Goal: Use online tool/utility

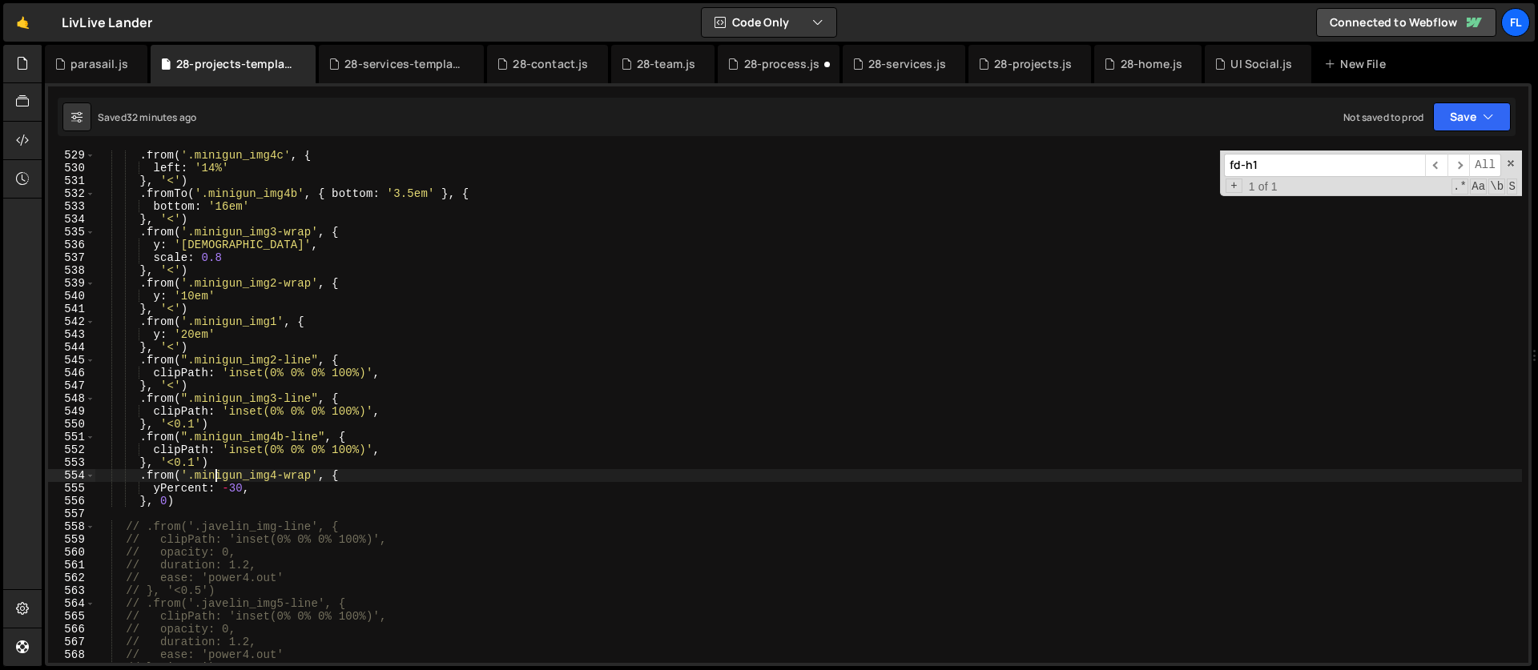
scroll to position [6768, 0]
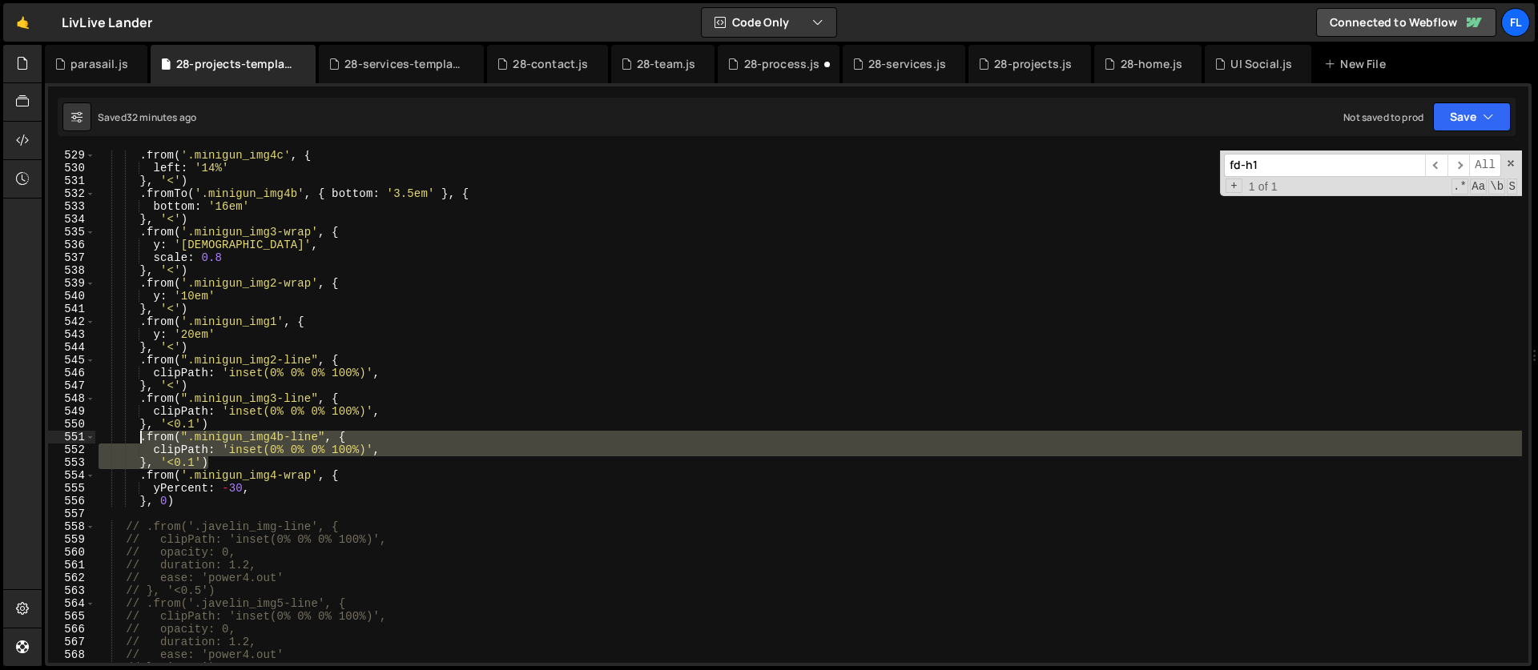
drag, startPoint x: 213, startPoint y: 460, endPoint x: 141, endPoint y: 434, distance: 76.5
click at [141, 434] on div ". from ( '.minigun_img4c' , { left : '14%' } , '<' ) . fromTo ( '.minigun_img4b…" at bounding box center [808, 418] width 1426 height 538
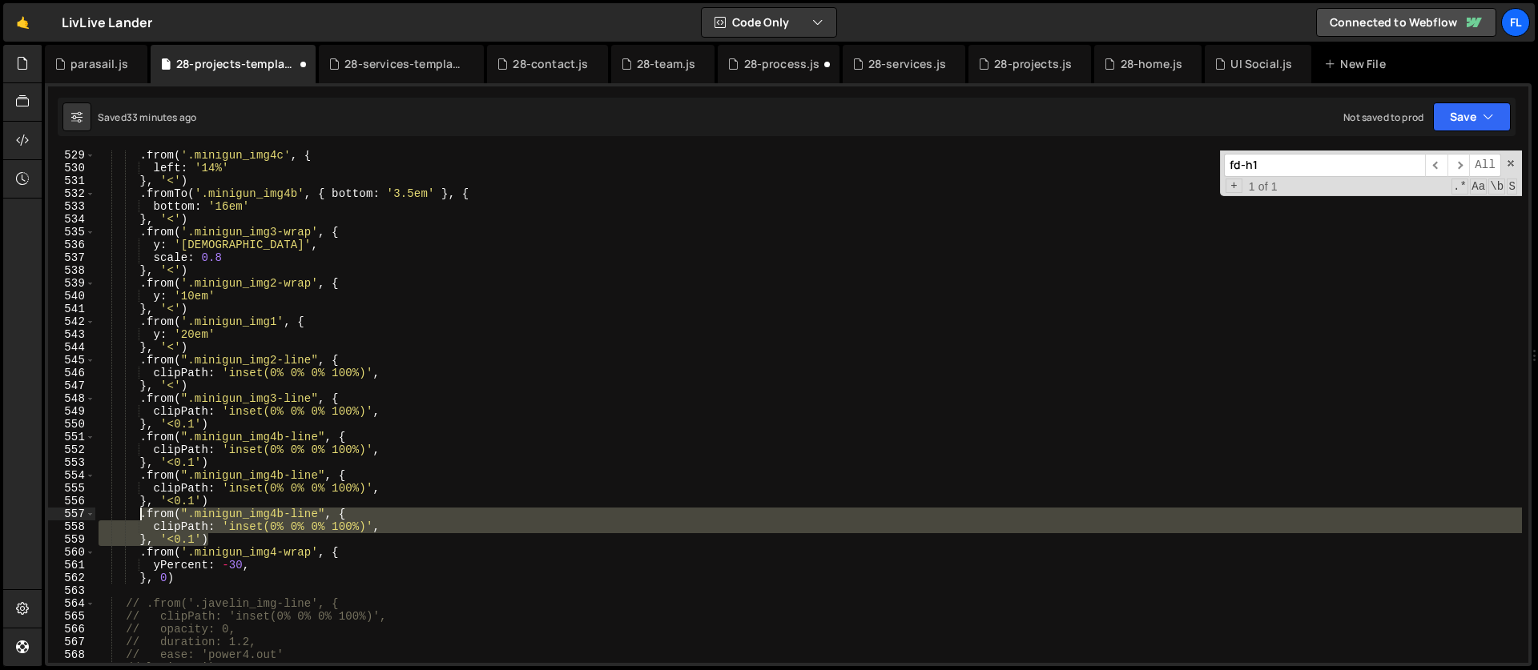
click at [277, 477] on div ". from ( '.minigun_img4c' , { left : '14%' } , '<' ) . fromTo ( '.minigun_img4b…" at bounding box center [808, 418] width 1426 height 538
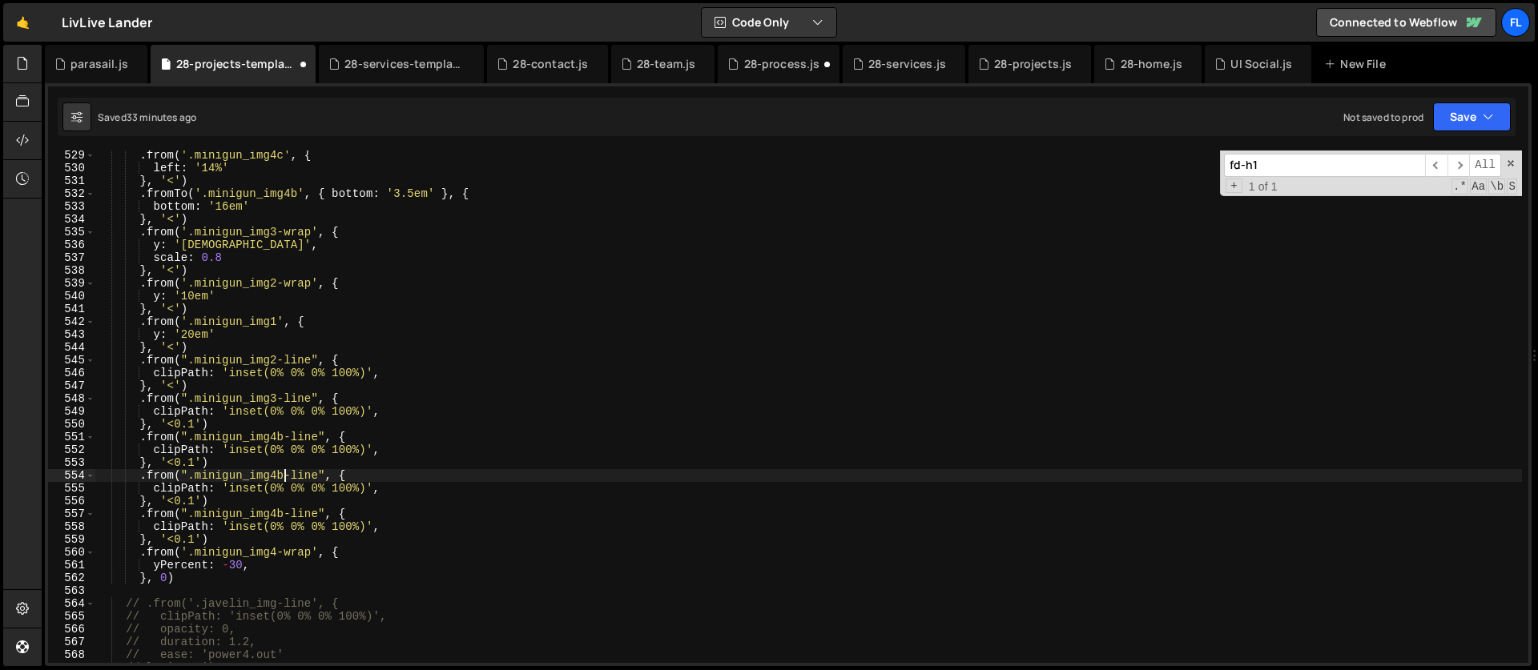
click at [281, 474] on div ". from ( '.minigun_img4c' , { left : '14%' } , '<' ) . fromTo ( '.minigun_img4b…" at bounding box center [808, 418] width 1426 height 538
click at [284, 513] on div ". from ( '.minigun_img4c' , { left : '14%' } , '<' ) . fromTo ( '.minigun_img4b…" at bounding box center [808, 418] width 1426 height 538
click at [279, 472] on div ". from ( '.minigun_img4c' , { left : '14%' } , '<' ) . fromTo ( '.minigun_img4b…" at bounding box center [808, 418] width 1426 height 538
click at [280, 438] on div ". from ( '.minigun_img4c' , { left : '14%' } , '<' ) . fromTo ( '.minigun_img4b…" at bounding box center [808, 418] width 1426 height 538
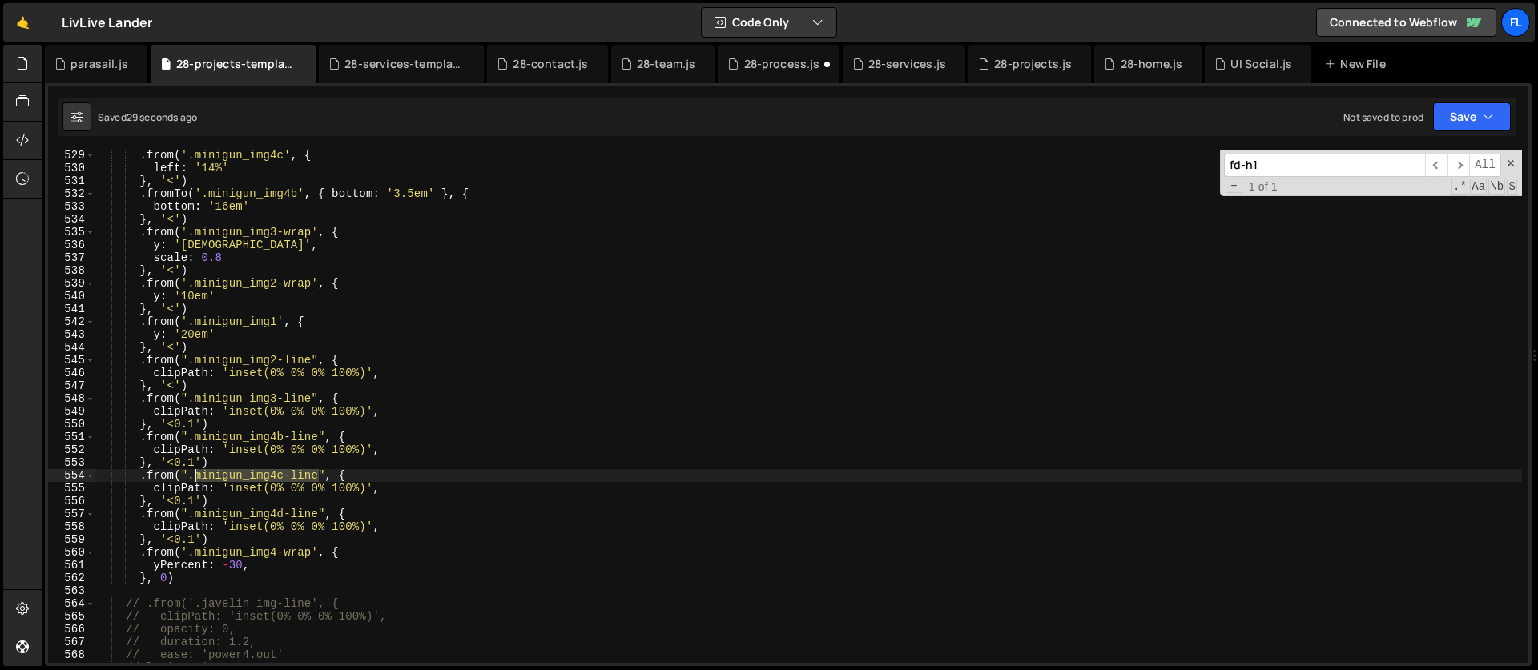
drag, startPoint x: 319, startPoint y: 470, endPoint x: 196, endPoint y: 481, distance: 123.0
click at [196, 481] on div ". from ( '.minigun_img4c' , { left : '14%' } , '<' ) . fromTo ( '.minigun_img4b…" at bounding box center [808, 418] width 1426 height 538
paste textarea "}, '<0.1')"
click at [269, 495] on div ". from ( '.minigun_img4c' , { left : '14%' } , '<' ) . fromTo ( '.minigun_img4b…" at bounding box center [808, 418] width 1426 height 538
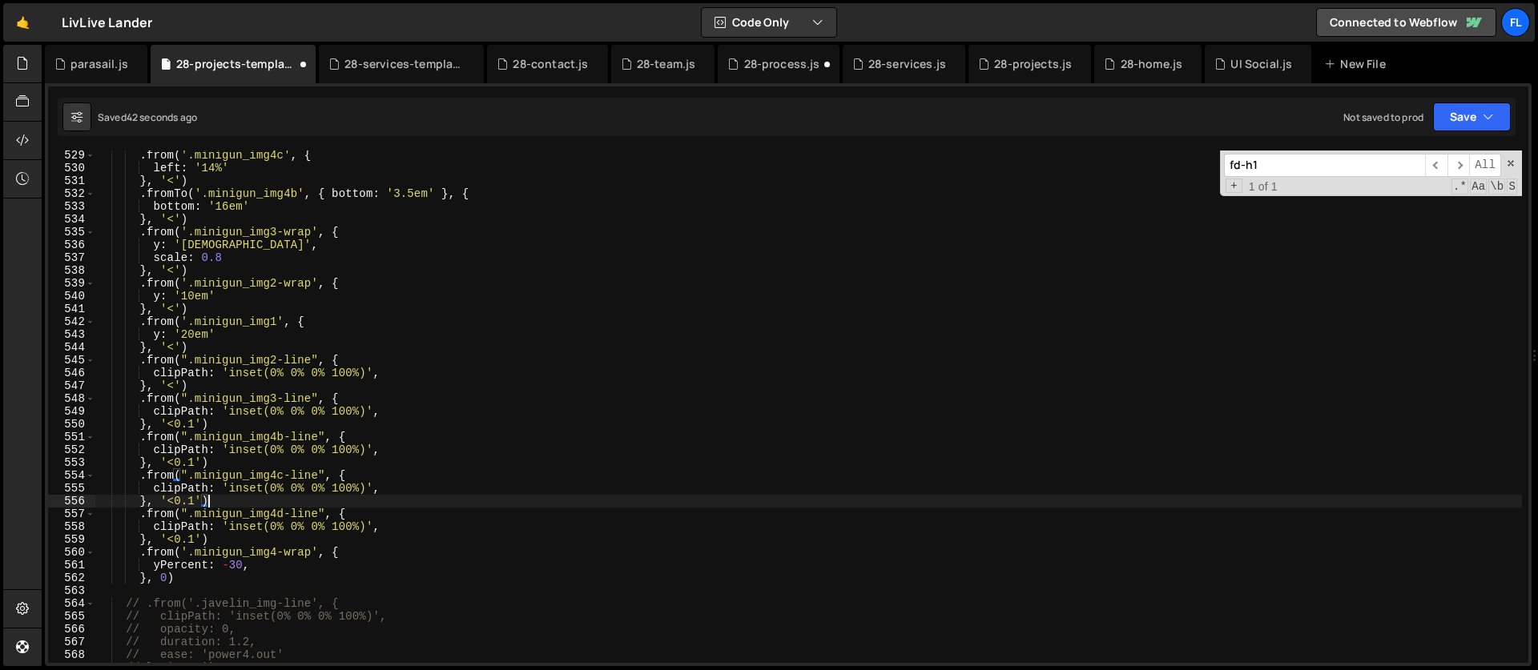
click at [235, 501] on div ". from ( '.minigun_img4c' , { left : '14%' } , '<' ) . fromTo ( '.minigun_img4b…" at bounding box center [808, 418] width 1426 height 538
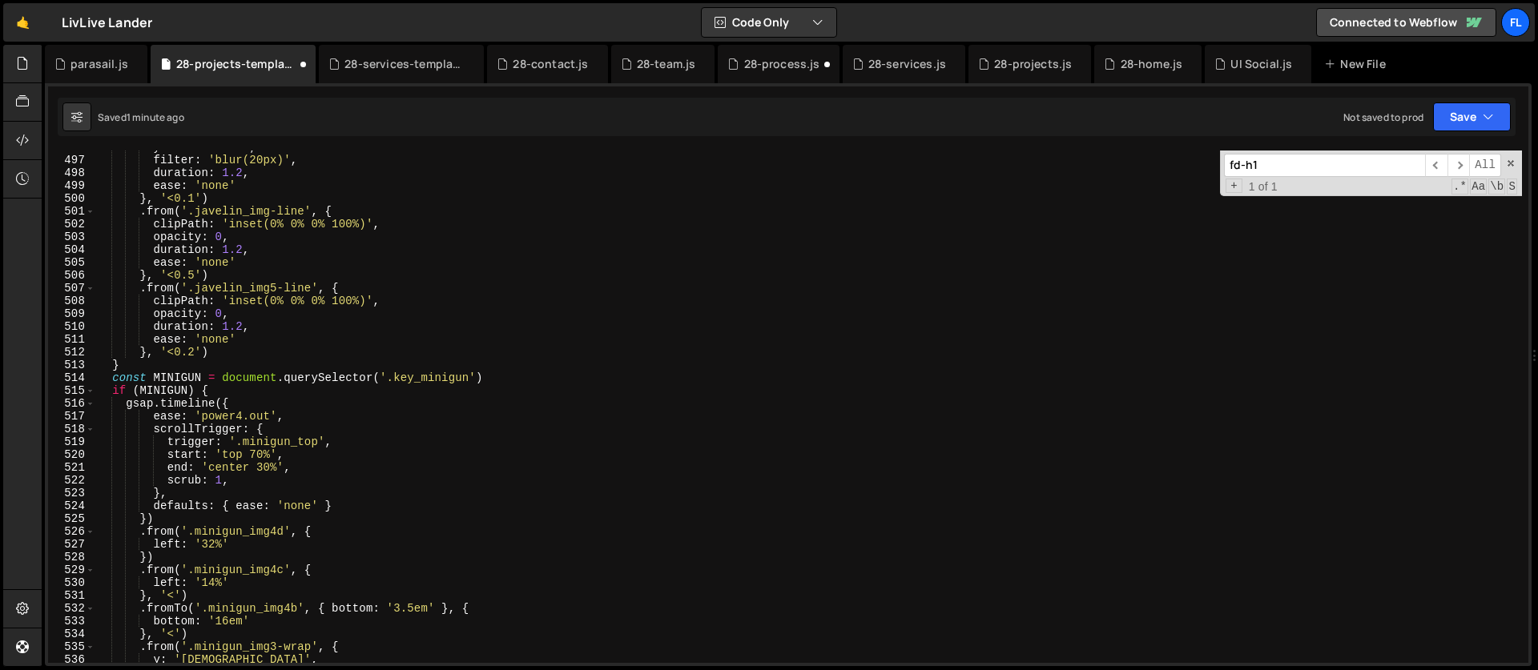
scroll to position [6354, 0]
click at [231, 464] on div "yPercent : - 100 , filter : 'blur(20px)' , duration : 1.2 , ease : 'none' } , '…" at bounding box center [808, 408] width 1426 height 538
click at [229, 465] on div "yPercent : - 100 , filter : 'blur(20px)' , duration : 1.2 , ease : 'none' } , '…" at bounding box center [808, 408] width 1426 height 538
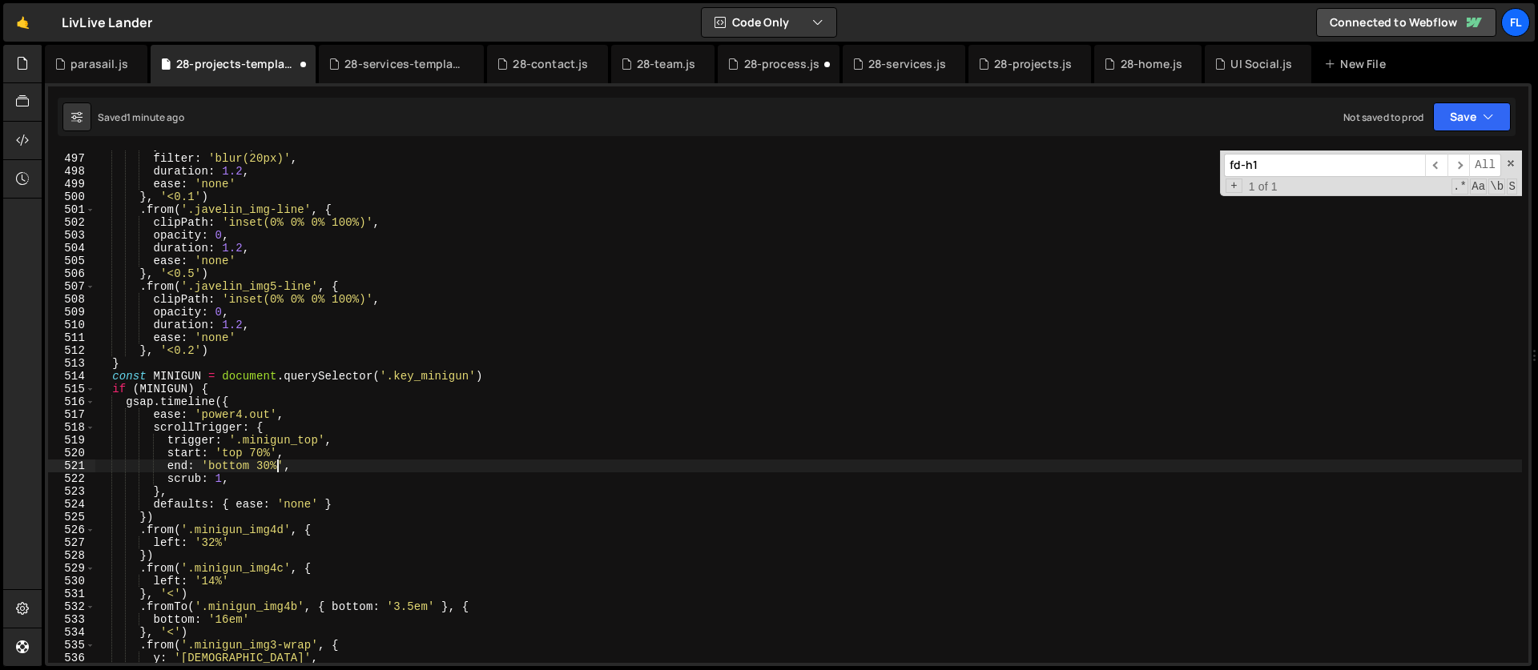
click at [278, 465] on div "yPercent : - 100 , filter : 'blur(20px)' , duration : 1.2 , ease : 'none' } , '…" at bounding box center [808, 408] width 1426 height 538
type textarea "end: 'bottom 90%',"
